Goal: Task Accomplishment & Management: Manage account settings

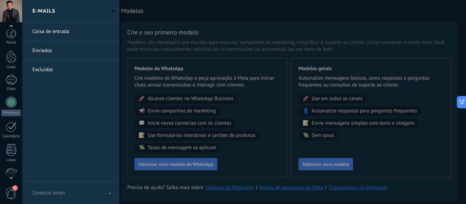
scroll to position [34, 0]
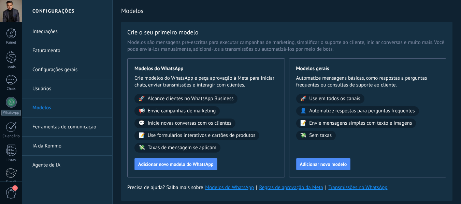
click at [57, 92] on link "Usuários" at bounding box center [68, 88] width 73 height 19
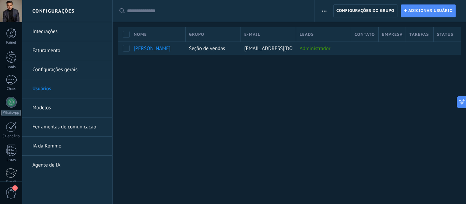
click at [53, 74] on link "Configurações gerais" at bounding box center [68, 69] width 73 height 19
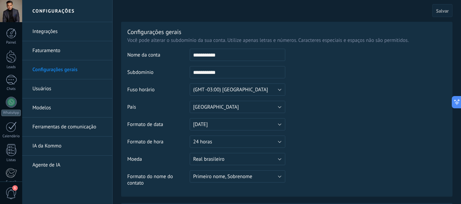
click at [55, 48] on link "Faturamento" at bounding box center [68, 50] width 73 height 19
